Goal: Information Seeking & Learning: Learn about a topic

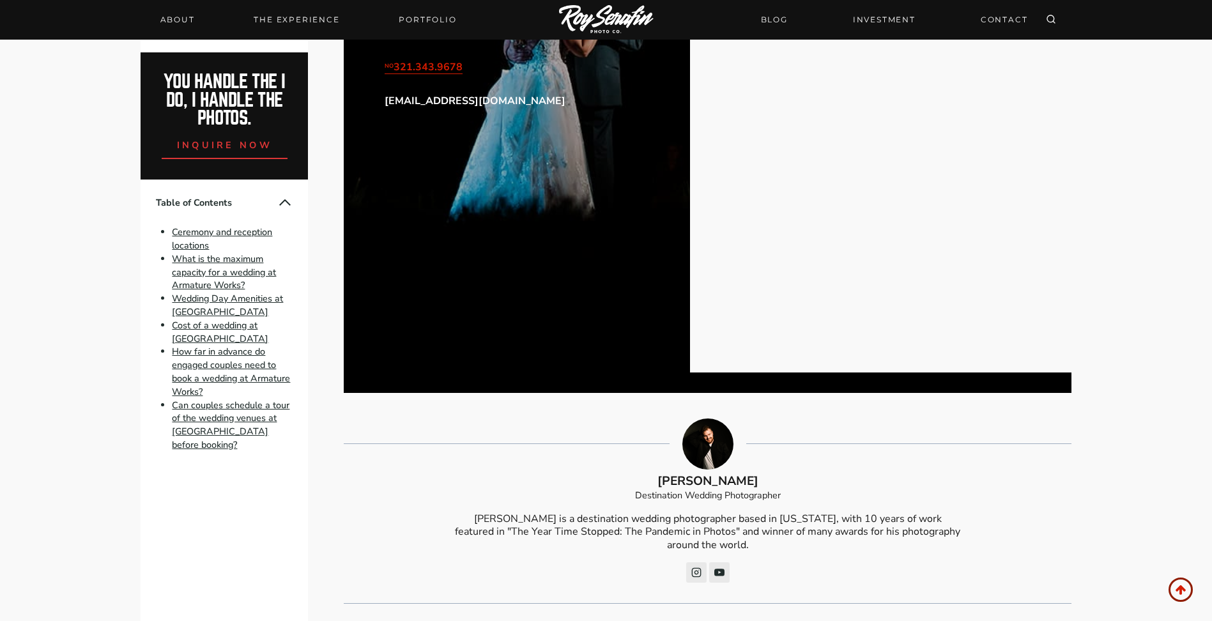
scroll to position [4766, 0]
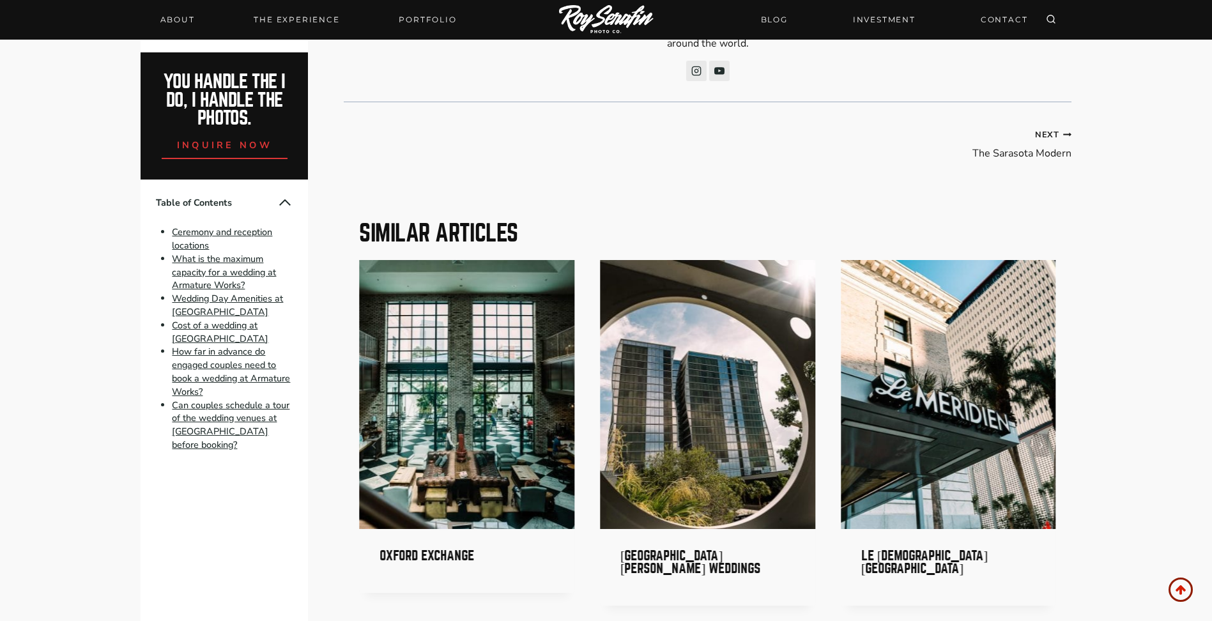
drag, startPoint x: 1208, startPoint y: 600, endPoint x: 1208, endPoint y: 554, distance: 46.0
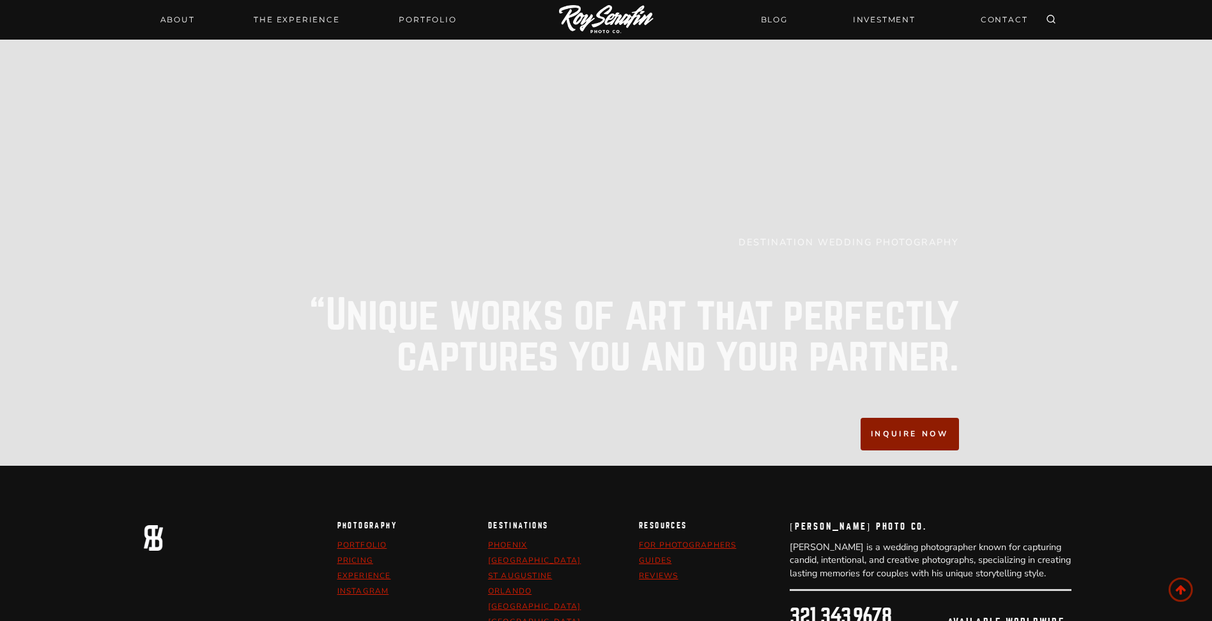
scroll to position [6434, 0]
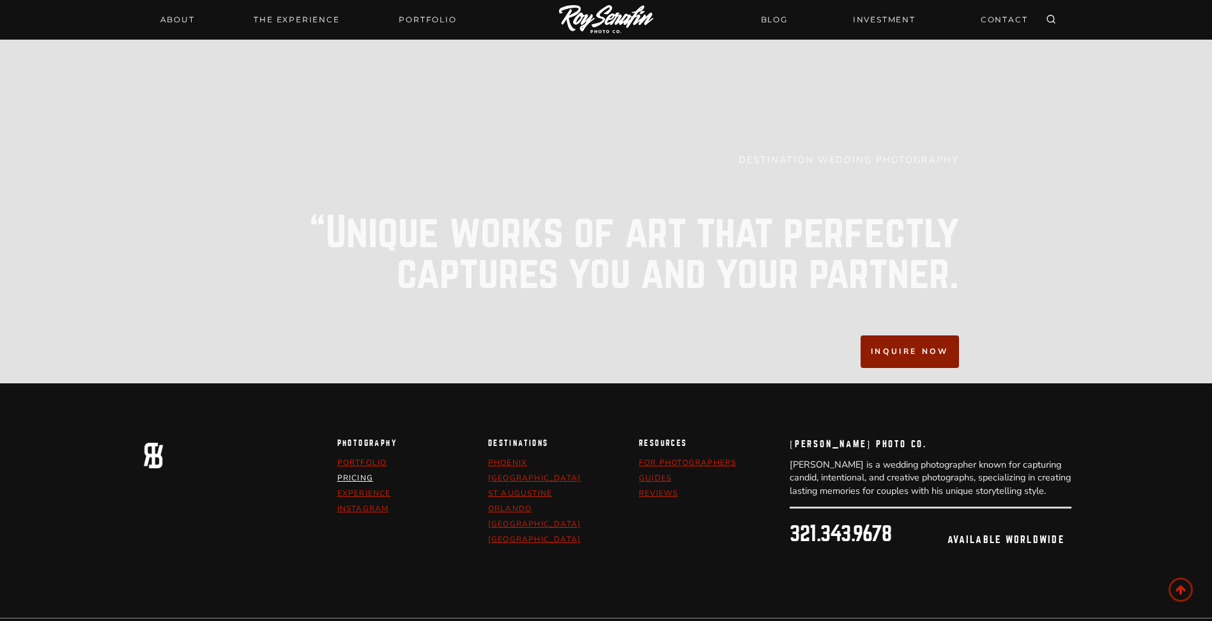
click at [355, 473] on link "pricing" at bounding box center [355, 478] width 36 height 10
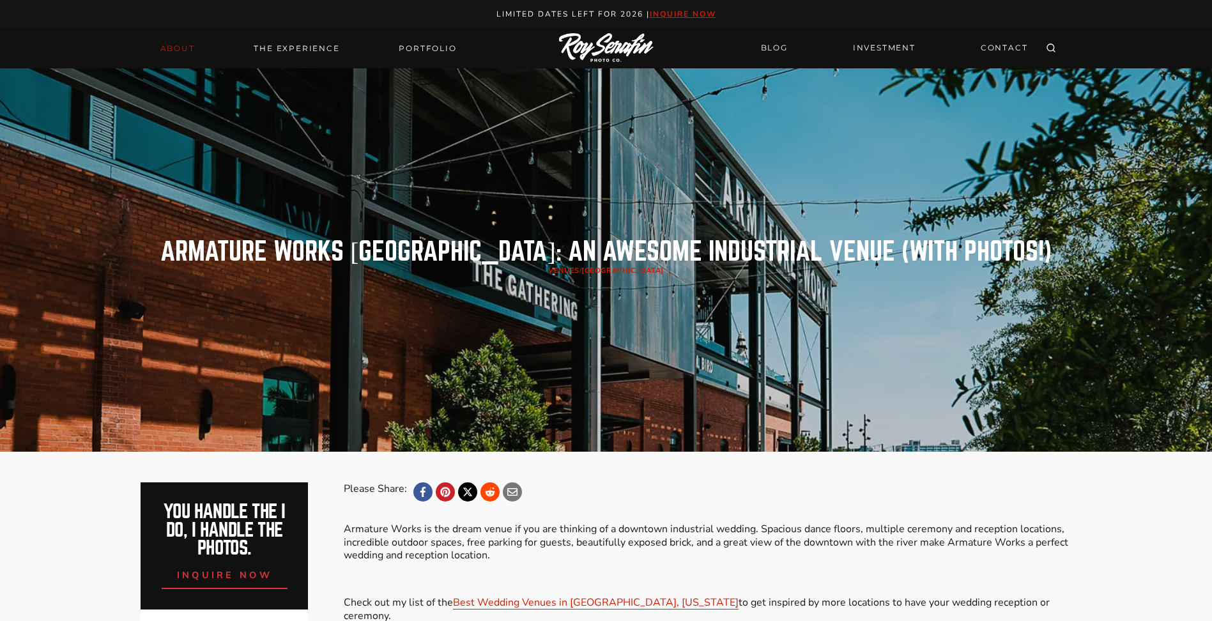
click at [172, 45] on link "About" at bounding box center [178, 49] width 50 height 18
